Goal: Connect with others: Connect with others

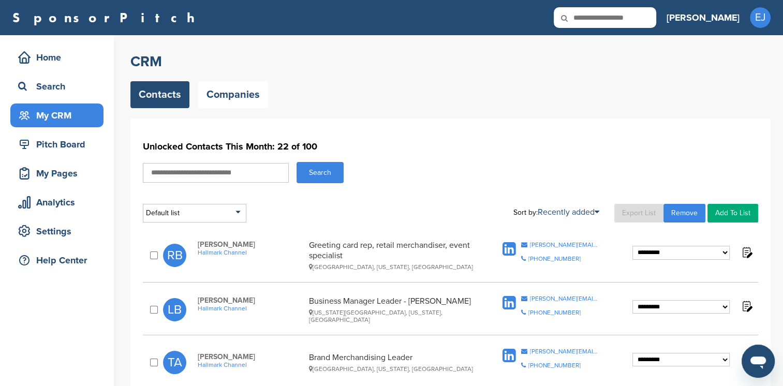
drag, startPoint x: 547, startPoint y: 243, endPoint x: 520, endPoint y: 242, distance: 26.9
click at [547, 243] on div "[PERSON_NAME][EMAIL_ADDRESS][PERSON_NAME][DOMAIN_NAME]" at bounding box center [564, 245] width 69 height 6
click at [524, 243] on icon at bounding box center [524, 245] width 6 height 6
drag, startPoint x: 532, startPoint y: 299, endPoint x: 523, endPoint y: 297, distance: 9.4
click at [532, 299] on div "[PERSON_NAME][EMAIL_ADDRESS][PERSON_NAME][DOMAIN_NAME]" at bounding box center [564, 299] width 69 height 6
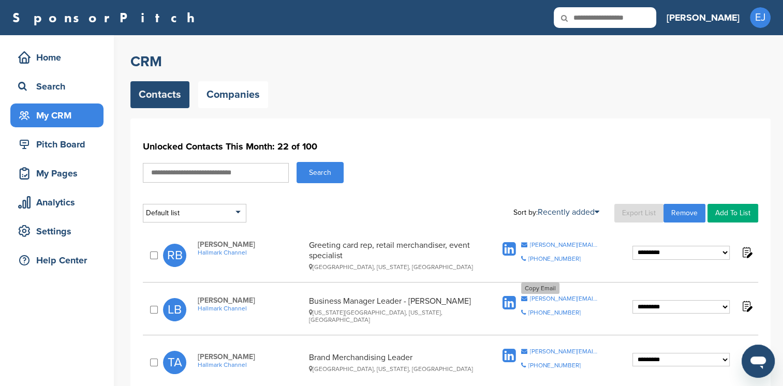
click at [526, 296] on icon at bounding box center [524, 299] width 6 height 6
click at [524, 297] on icon at bounding box center [524, 299] width 6 height 6
click at [536, 351] on div "[PERSON_NAME][EMAIL_ADDRESS][PERSON_NAME][DOMAIN_NAME]" at bounding box center [564, 351] width 69 height 6
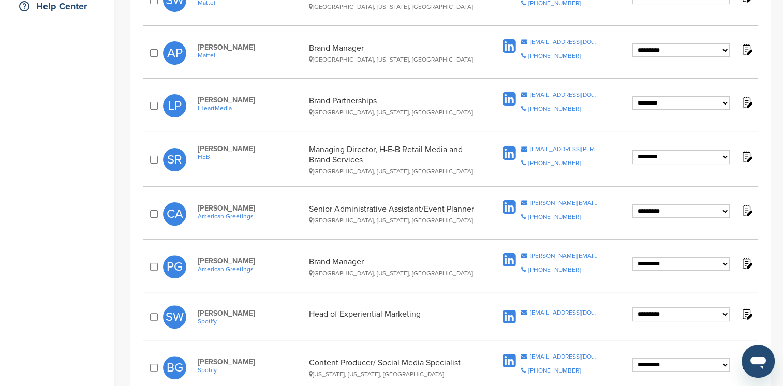
scroll to position [153, 0]
